Goal: Register for event/course

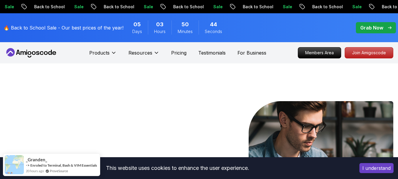
click at [372, 26] on p "Grab Now" at bounding box center [371, 27] width 23 height 7
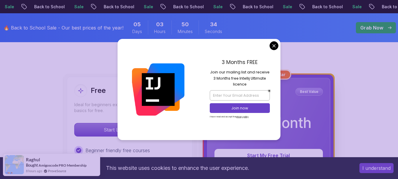
scroll to position [114, 0]
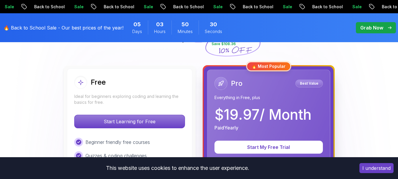
scroll to position [151, 0]
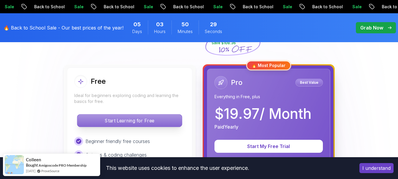
click at [168, 117] on p "Start Learning for Free" at bounding box center [129, 120] width 104 height 12
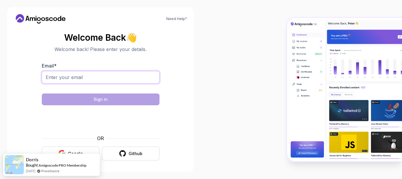
click at [128, 78] on input "Email *" at bounding box center [101, 77] width 118 height 12
click at [74, 76] on input "kishanks8765@gmail.com" at bounding box center [101, 77] width 118 height 12
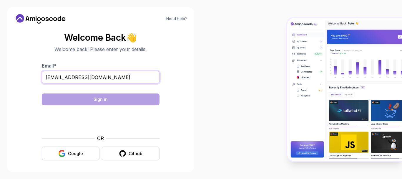
type input "kishanks5678@gmail.com"
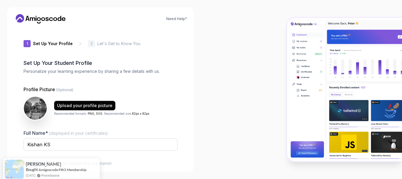
type input "spicycobraac0b9"
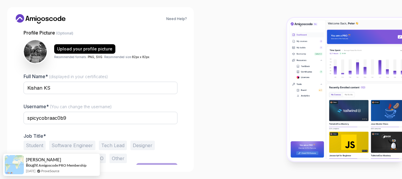
scroll to position [67, 0]
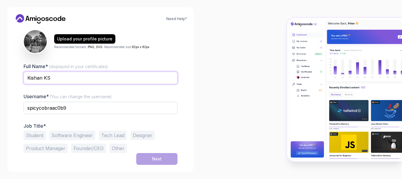
click at [87, 74] on input "Kishan KS" at bounding box center [101, 78] width 154 height 12
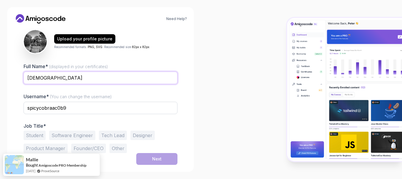
click at [87, 74] on input "Kisha" at bounding box center [101, 78] width 154 height 12
type input "Kishankumar"
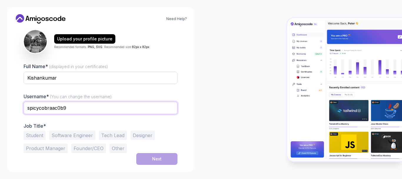
click at [84, 108] on input "spicycobraac0b9" at bounding box center [101, 108] width 154 height 12
type input "s"
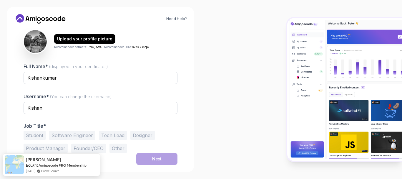
click at [134, 119] on div at bounding box center [101, 117] width 154 height 5
click at [44, 133] on button "Student" at bounding box center [35, 134] width 22 height 9
click at [149, 154] on button "Next" at bounding box center [156, 159] width 41 height 12
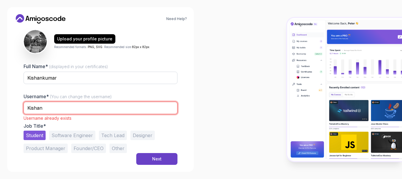
click at [92, 105] on input "Kishan" at bounding box center [101, 108] width 154 height 12
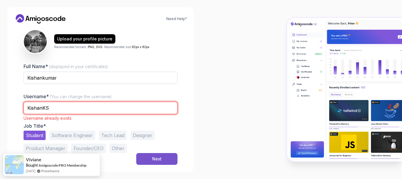
type input "KishanKS"
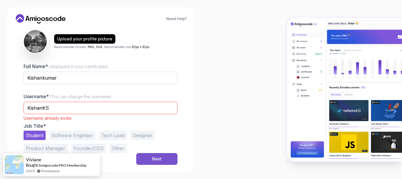
click at [151, 156] on button "Next" at bounding box center [156, 159] width 41 height 12
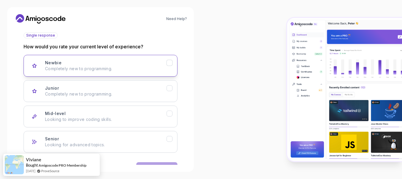
click at [159, 69] on p "Completely new to programming." at bounding box center [106, 69] width 122 height 6
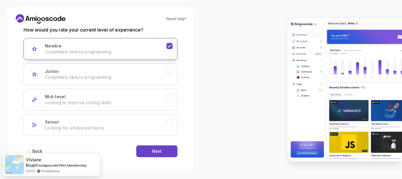
scroll to position [85, 0]
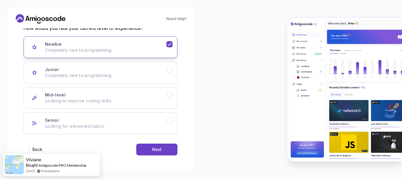
click at [159, 69] on div "Junior Completely new to programming." at bounding box center [106, 72] width 122 height 12
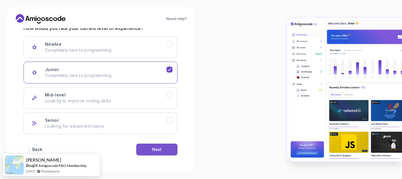
click at [169, 147] on button "Next" at bounding box center [156, 149] width 41 height 12
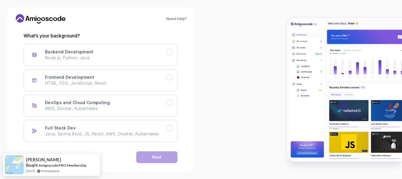
scroll to position [79, 0]
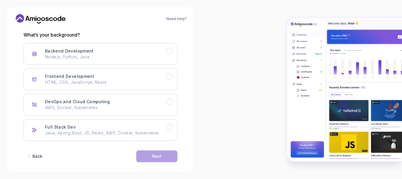
click at [156, 58] on p "Node.js, Python, Java" at bounding box center [106, 57] width 122 height 6
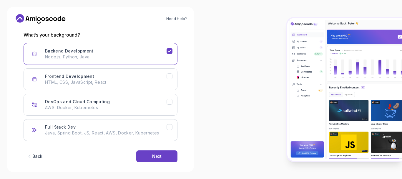
click at [156, 58] on p "Node.js, Python, Java" at bounding box center [106, 57] width 122 height 6
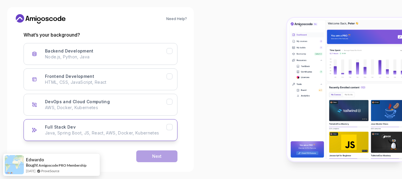
click at [121, 130] on p "Java, Spring Boot, JS, React, AWS, Docker, Kubernetes" at bounding box center [106, 133] width 122 height 6
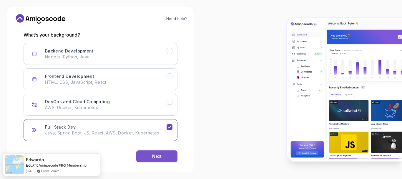
click at [149, 159] on button "Next" at bounding box center [156, 156] width 41 height 12
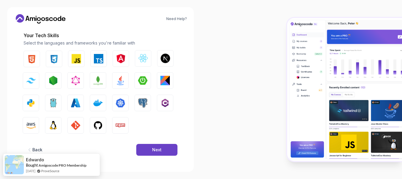
scroll to position [78, 0]
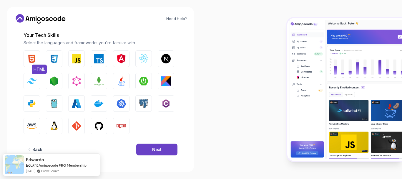
click at [31, 60] on img "button" at bounding box center [31, 58] width 9 height 9
click at [55, 58] on img "button" at bounding box center [53, 58] width 9 height 9
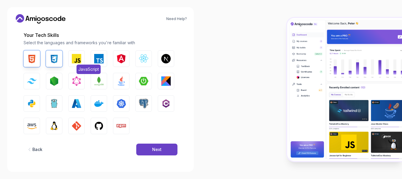
click at [74, 57] on img "button" at bounding box center [76, 58] width 9 height 9
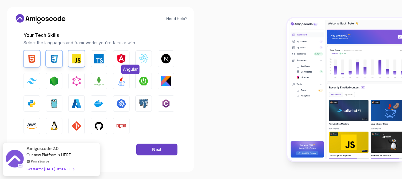
click at [115, 61] on button "Angular" at bounding box center [121, 58] width 16 height 16
click at [97, 65] on button "TypeScript" at bounding box center [99, 58] width 16 height 16
click at [124, 86] on button "Java" at bounding box center [121, 81] width 16 height 16
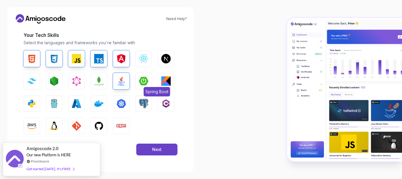
click at [147, 85] on img "button" at bounding box center [143, 80] width 9 height 9
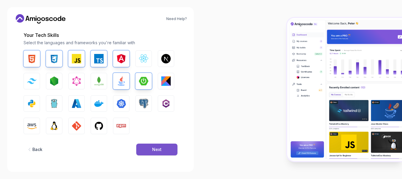
click at [157, 146] on div "Next" at bounding box center [156, 149] width 9 height 6
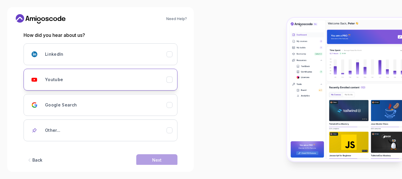
click at [149, 83] on div "Youtube" at bounding box center [106, 80] width 122 height 12
click at [155, 158] on div "Next" at bounding box center [156, 160] width 9 height 6
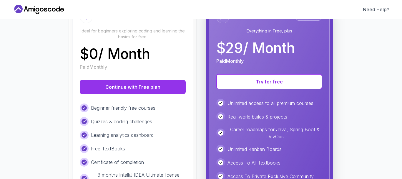
scroll to position [82, 0]
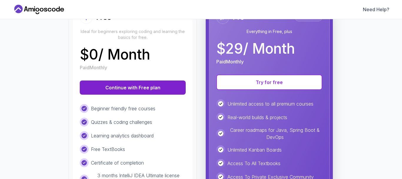
click at [164, 92] on button "Continue with Free plan" at bounding box center [133, 87] width 106 height 14
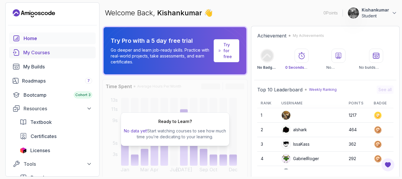
click at [40, 51] on div "My Courses" at bounding box center [57, 52] width 69 height 7
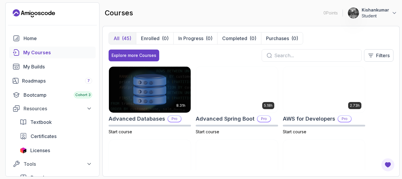
scroll to position [12, 0]
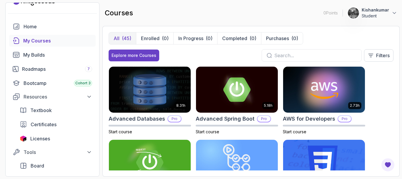
click at [209, 44] on div "All (45) Enrolled (0) In Progress (0) Completed (0) Purchases (0) Explore more …" at bounding box center [251, 49] width 285 height 34
click at [210, 52] on div "Explore more Courses Filters" at bounding box center [251, 55] width 285 height 12
click at [373, 89] on div "8.31h Advanced Databases Pro Start course 5.18h Advanced Spring Boot Pro Start …" at bounding box center [251, 118] width 285 height 104
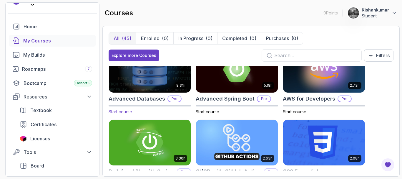
scroll to position [0, 0]
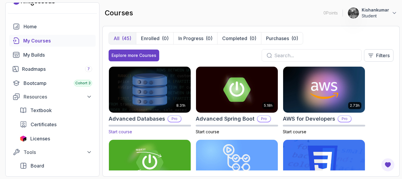
click at [161, 87] on img at bounding box center [150, 89] width 86 height 48
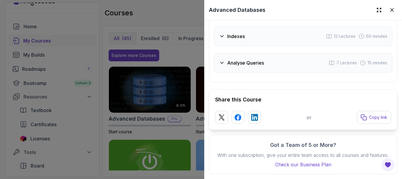
scroll to position [1286, 0]
click at [119, 16] on div at bounding box center [201, 89] width 402 height 179
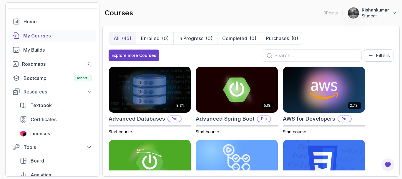
scroll to position [0, 0]
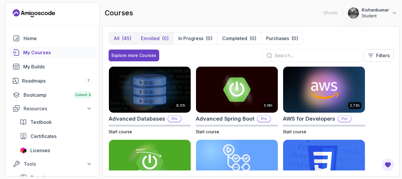
click at [156, 39] on p "Enrolled" at bounding box center [150, 38] width 19 height 7
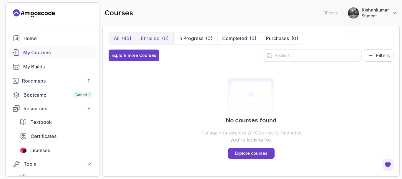
click at [129, 41] on div "(45)" at bounding box center [126, 38] width 9 height 7
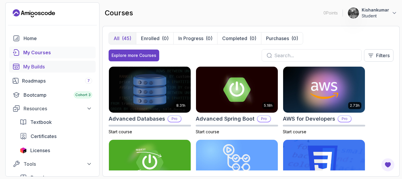
click at [60, 70] on link "My Builds" at bounding box center [52, 67] width 87 height 12
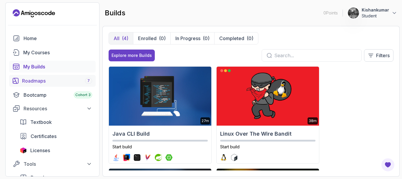
click at [63, 82] on div "Roadmaps 7" at bounding box center [57, 80] width 70 height 7
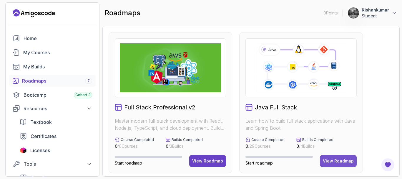
click at [341, 160] on div "View Roadmap" at bounding box center [338, 161] width 31 height 6
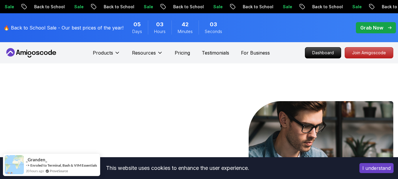
click at [375, 33] on span "pre-order" at bounding box center [375, 27] width 40 height 11
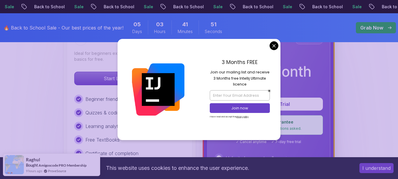
scroll to position [197, 0]
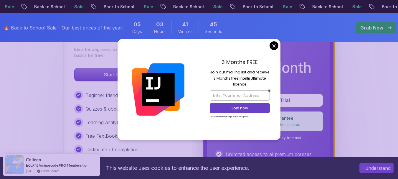
click at [278, 44] on div "3 Months FREE Join our mailing list and receive 3 Months free Intellij Ultimate…" at bounding box center [240, 89] width 82 height 101
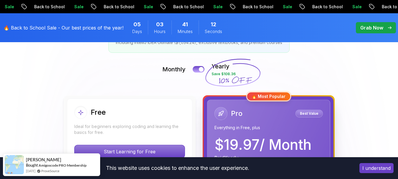
scroll to position [170, 0]
